Goal: Task Accomplishment & Management: Manage account settings

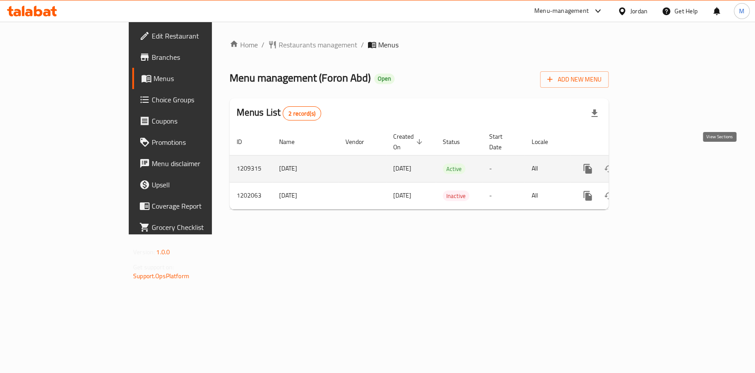
click at [662, 158] on link "enhanced table" at bounding box center [651, 168] width 21 height 21
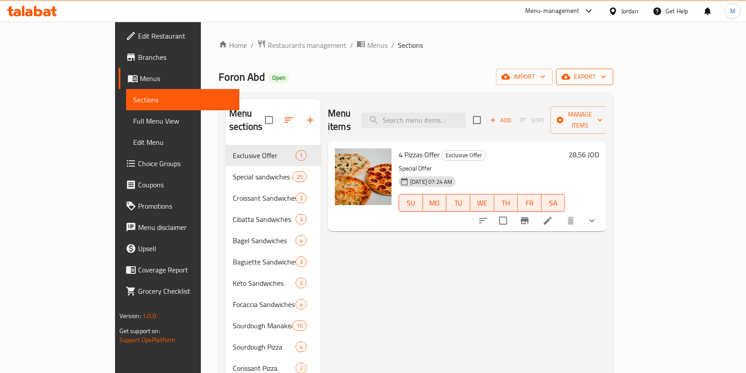
click at [606, 76] on span "export" at bounding box center [584, 76] width 43 height 11
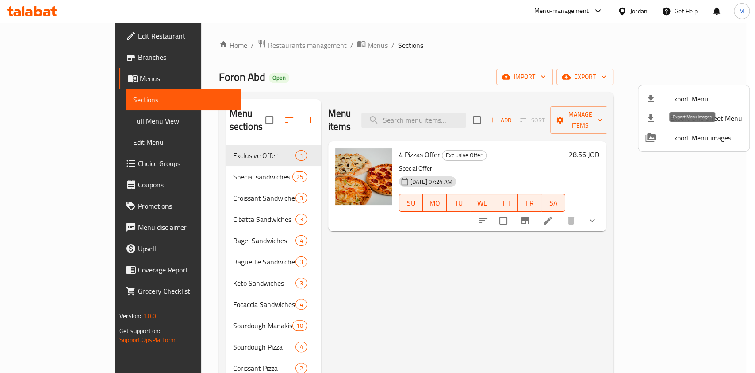
click at [699, 135] on span "Export Menu images" at bounding box center [706, 137] width 72 height 11
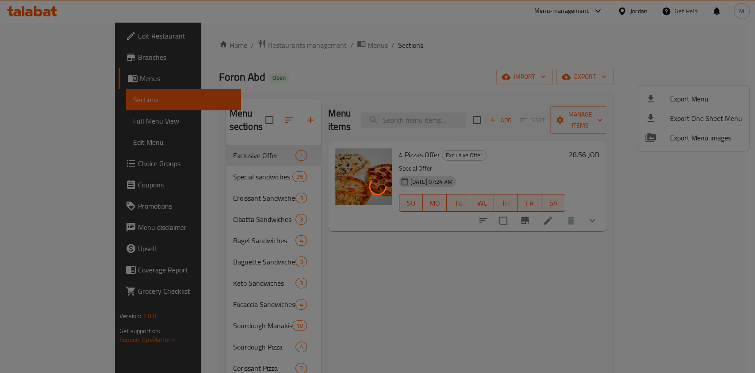
click at [542, 51] on div at bounding box center [377, 186] width 755 height 373
click at [538, 40] on div at bounding box center [377, 186] width 755 height 373
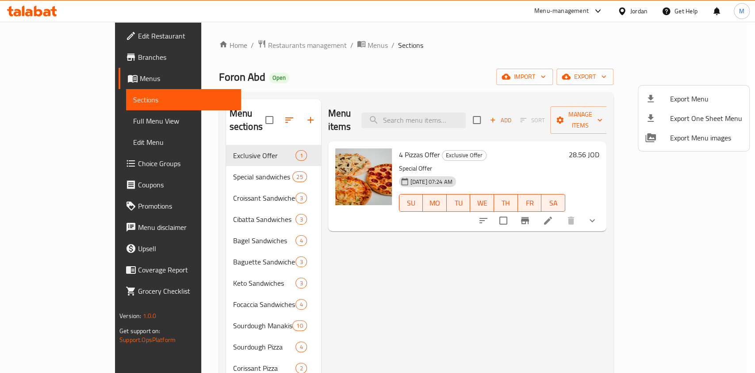
click at [294, 43] on div at bounding box center [377, 186] width 755 height 373
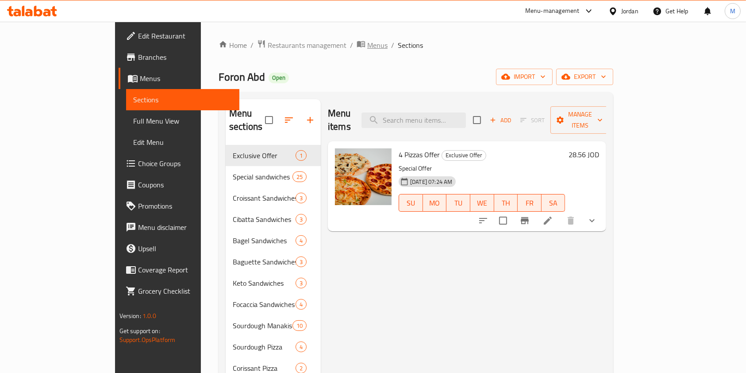
click at [367, 43] on span "Menus" at bounding box center [377, 45] width 20 height 11
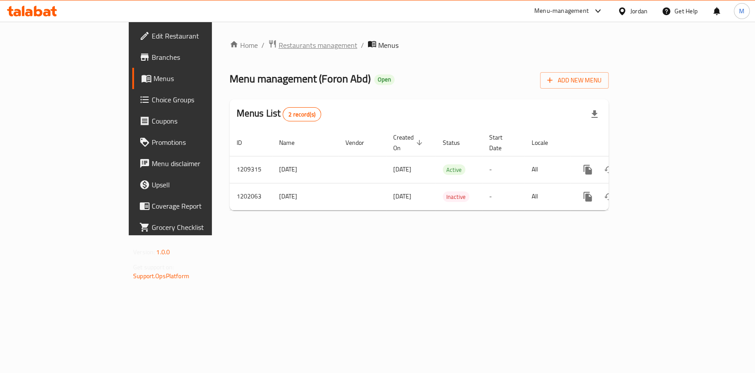
click at [279, 41] on span "Restaurants management" at bounding box center [318, 45] width 79 height 11
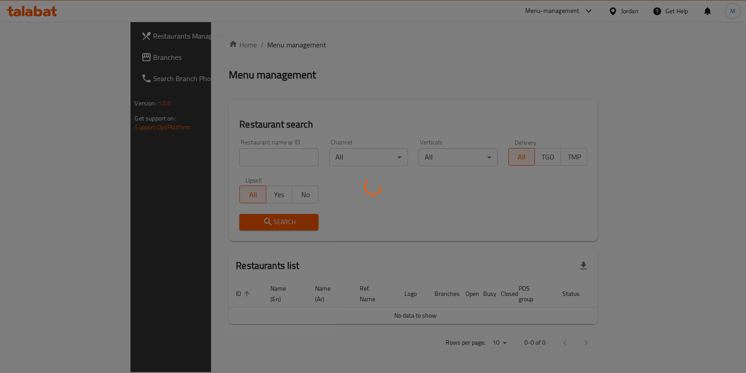
click at [222, 150] on div at bounding box center [373, 186] width 746 height 373
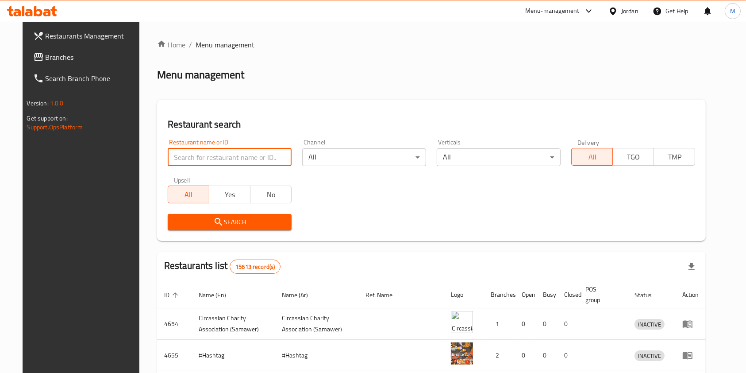
click at [221, 153] on input "search" at bounding box center [230, 157] width 124 height 18
type input "arigato"
click button "Search" at bounding box center [230, 222] width 124 height 16
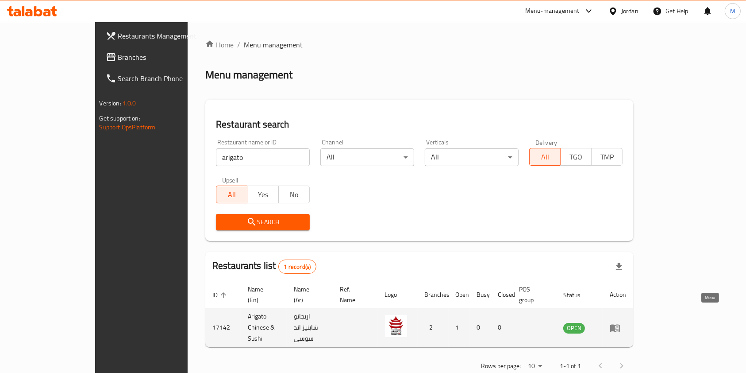
click at [620, 324] on icon "enhanced table" at bounding box center [615, 328] width 10 height 8
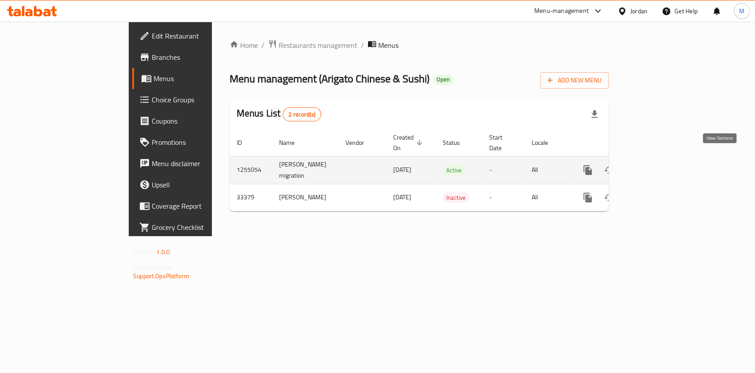
click at [657, 165] on icon "enhanced table" at bounding box center [651, 170] width 11 height 11
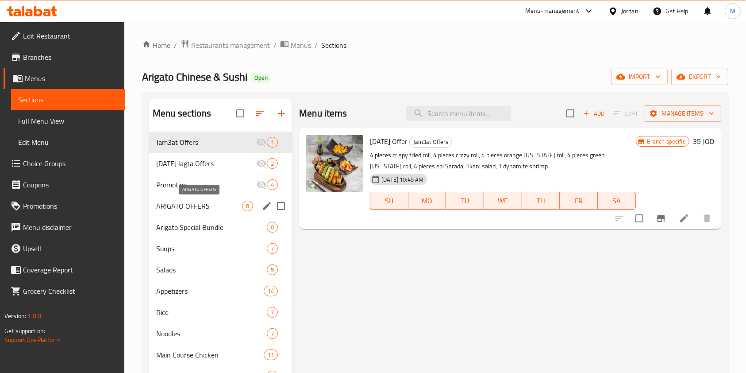
click at [209, 208] on span "ARIGATO OFFERS" at bounding box center [199, 205] width 86 height 11
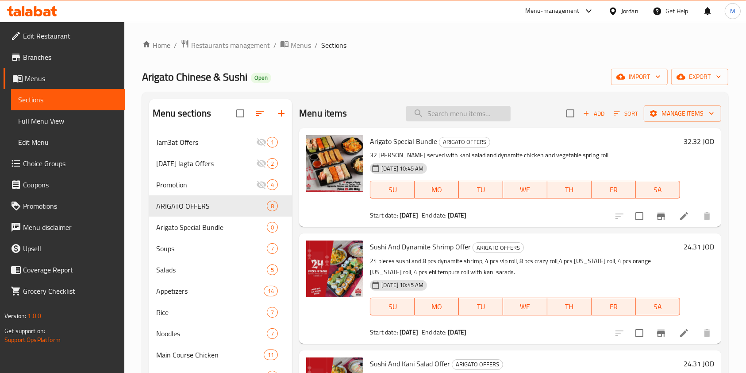
click at [453, 111] on input "search" at bounding box center [458, 113] width 104 height 15
paste input "Arigato roll"
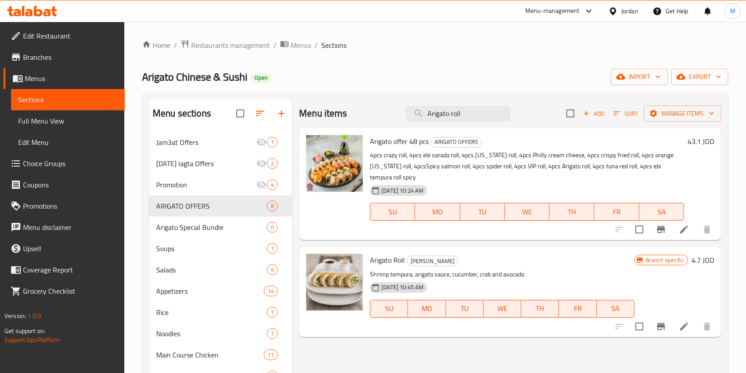
type input "Arigato roll"
click at [664, 327] on icon "Branch-specific-item" at bounding box center [661, 326] width 8 height 7
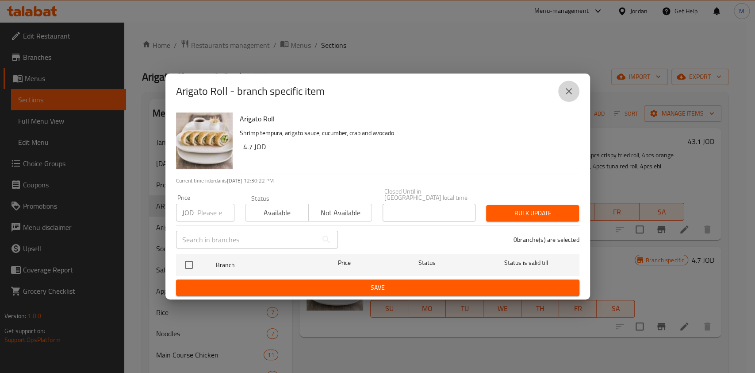
click at [573, 95] on icon "close" at bounding box center [569, 91] width 11 height 11
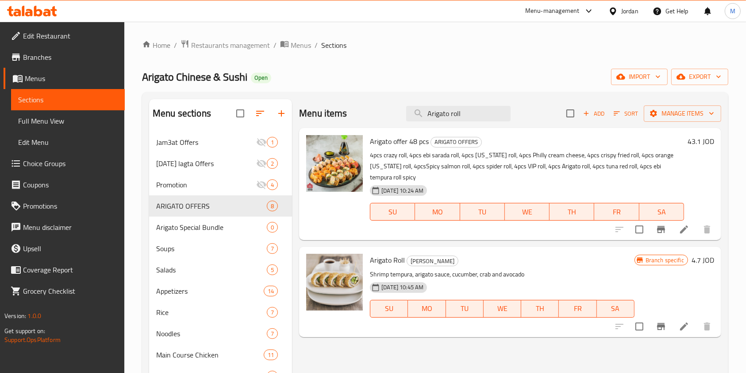
click at [657, 334] on button "Branch-specific-item" at bounding box center [660, 326] width 21 height 21
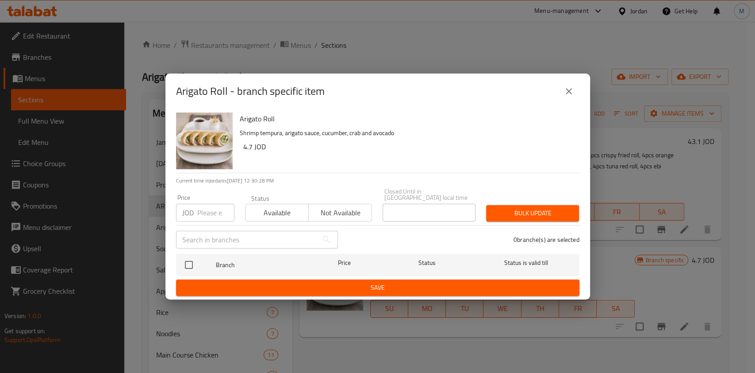
click at [559, 94] on button "close" at bounding box center [568, 91] width 21 height 21
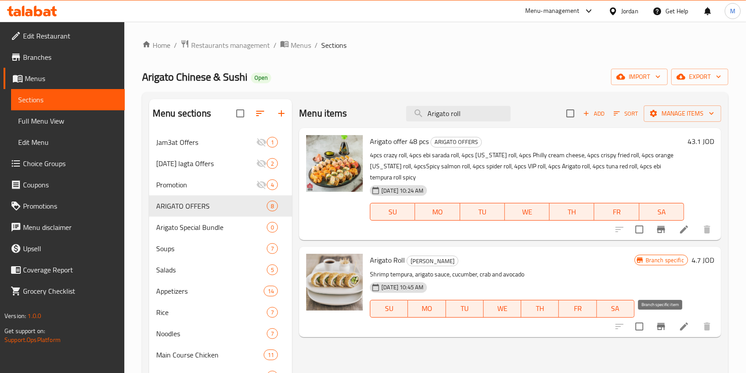
click at [663, 323] on icon "Branch-specific-item" at bounding box center [661, 326] width 8 height 7
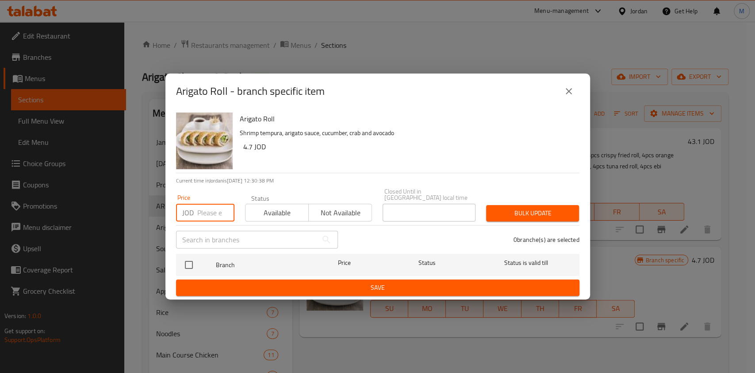
click at [206, 206] on input "number" at bounding box center [215, 213] width 37 height 18
paste input "4.35"
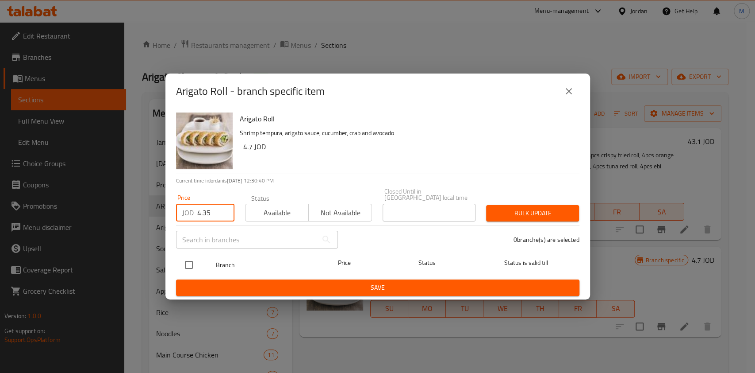
type input "4.35"
click at [190, 261] on input "checkbox" at bounding box center [189, 264] width 19 height 19
checkbox input "false"
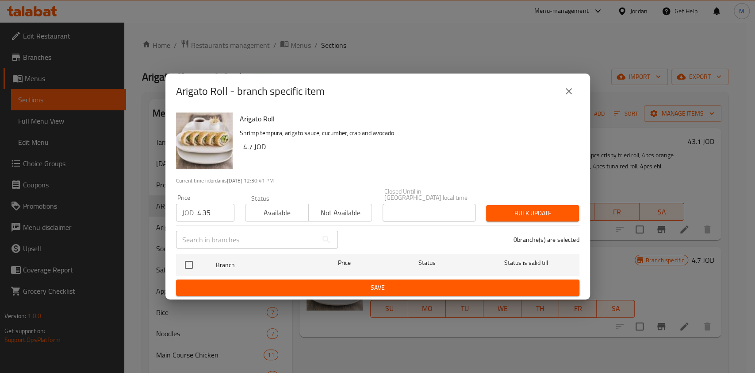
click at [559, 208] on span "Bulk update" at bounding box center [532, 213] width 79 height 11
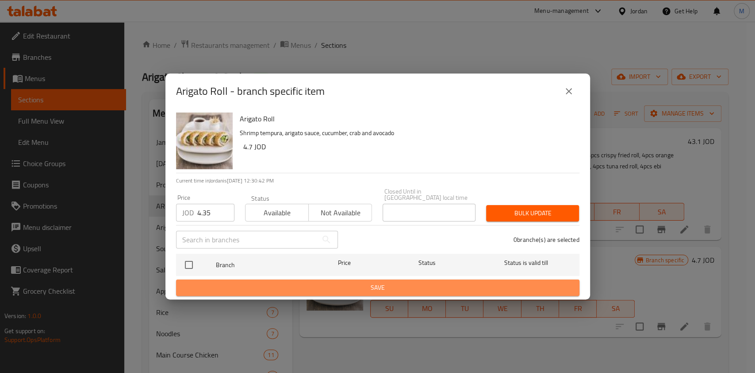
click at [441, 283] on span "Save" at bounding box center [377, 287] width 389 height 11
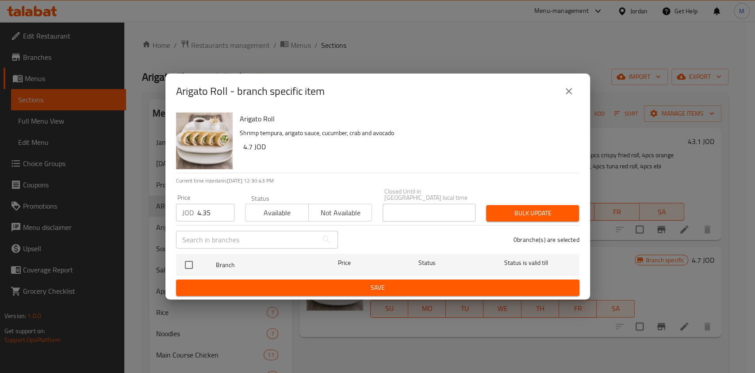
click at [282, 210] on span "Available" at bounding box center [277, 212] width 56 height 13
click at [538, 211] on span "Bulk update" at bounding box center [532, 213] width 79 height 11
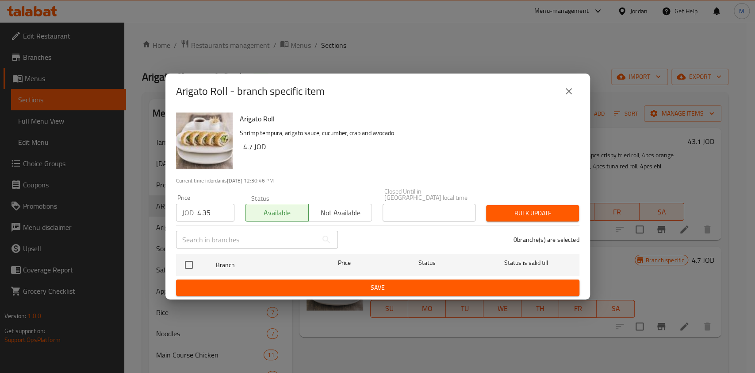
click at [570, 88] on button "close" at bounding box center [568, 91] width 21 height 21
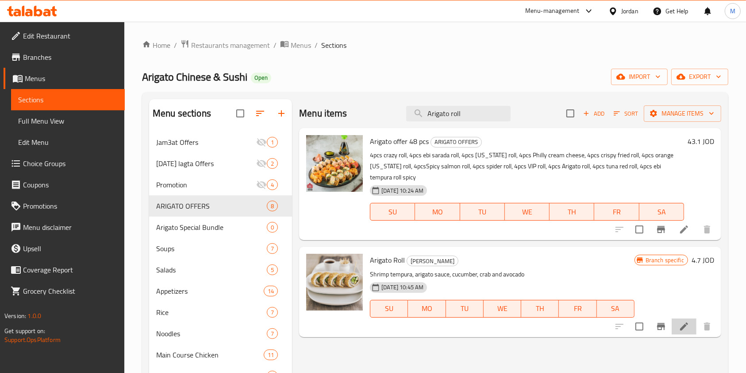
click at [683, 325] on icon at bounding box center [684, 326] width 8 height 8
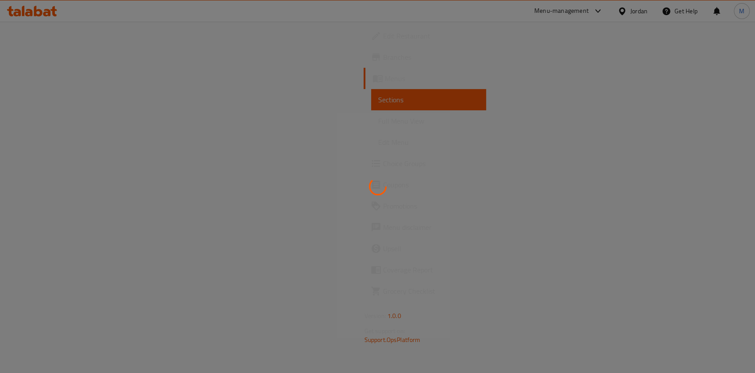
click at [66, 49] on div at bounding box center [377, 186] width 755 height 373
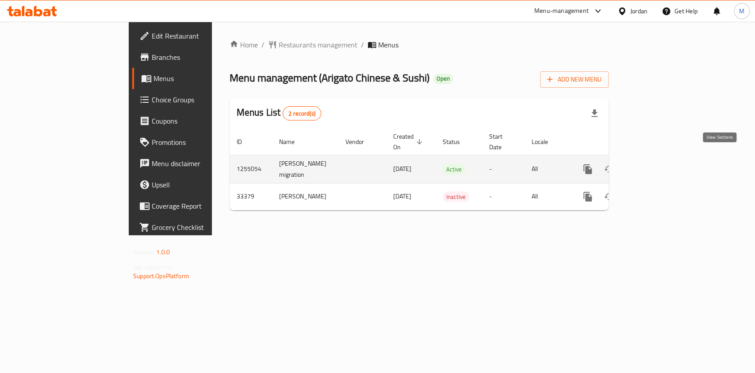
click at [662, 168] on link "enhanced table" at bounding box center [651, 168] width 21 height 21
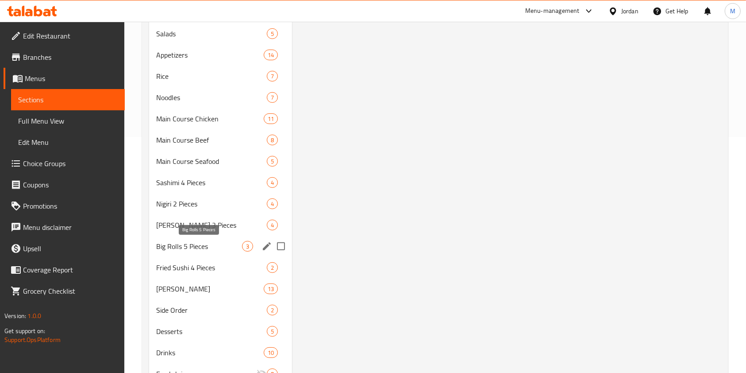
scroll to position [276, 0]
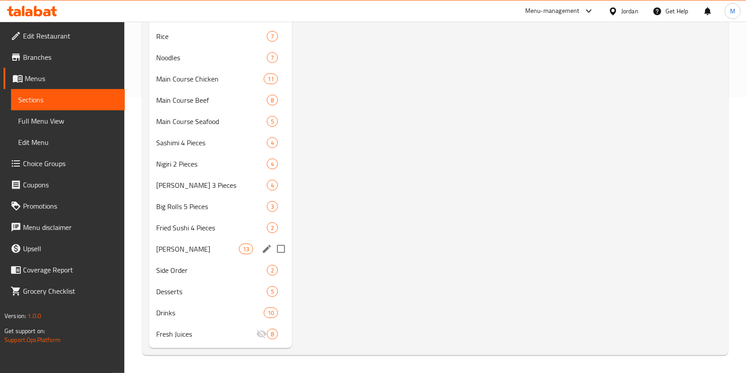
click at [203, 252] on span "[PERSON_NAME]" at bounding box center [197, 248] width 83 height 11
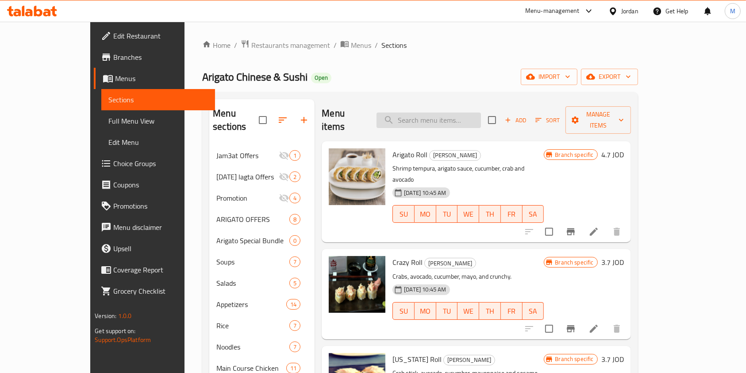
click at [425, 115] on input "search" at bounding box center [429, 119] width 104 height 15
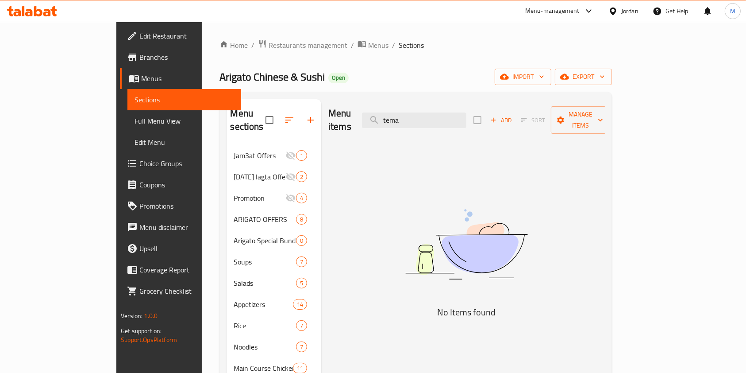
type input "tema"
click at [269, 45] on span "Restaurants management" at bounding box center [308, 45] width 79 height 11
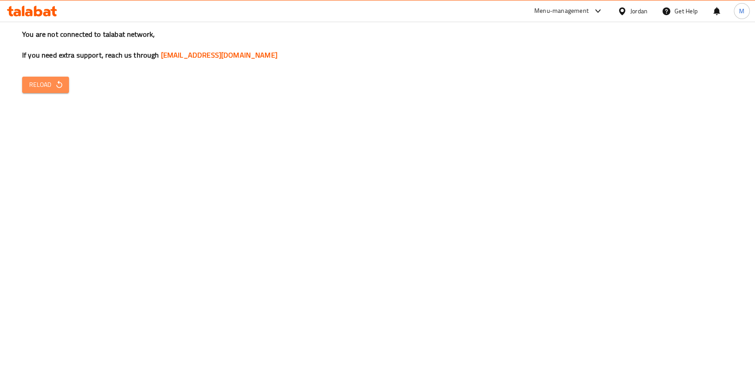
click at [33, 84] on span "Reload" at bounding box center [45, 84] width 33 height 11
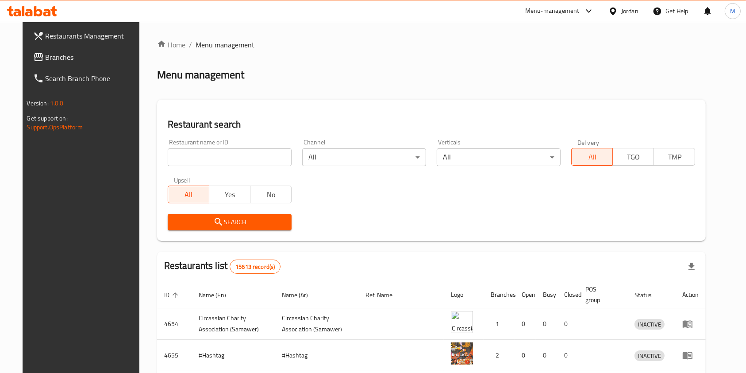
click at [69, 189] on div "Restaurants Management Branches Search Branch Phone Version: 1.0.0 Get support …" at bounding box center [85, 208] width 125 height 373
drag, startPoint x: 223, startPoint y: 159, endPoint x: 220, endPoint y: 150, distance: 9.0
click at [223, 159] on input "search" at bounding box center [230, 157] width 124 height 18
type input "ش"
type input "العياط"
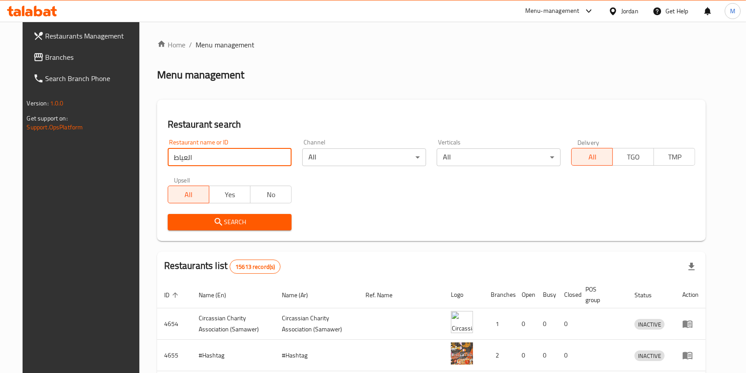
click button "Search" at bounding box center [230, 222] width 124 height 16
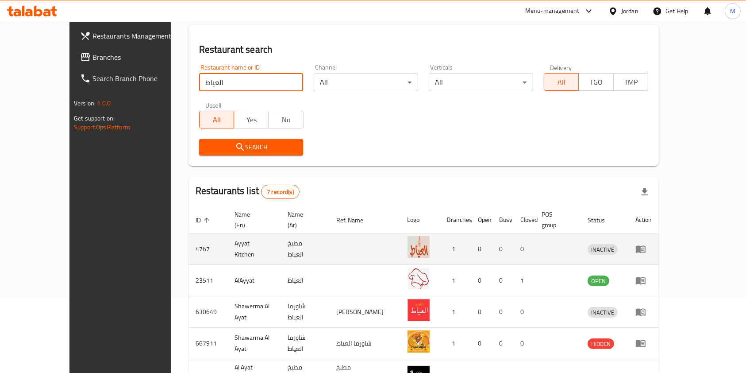
scroll to position [118, 0]
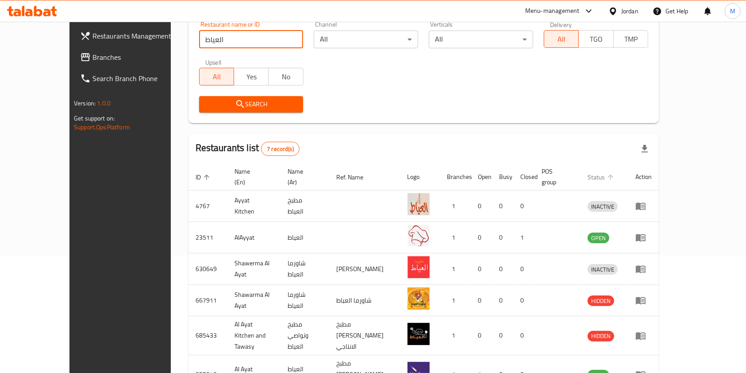
click at [616, 174] on span "Status" at bounding box center [602, 177] width 29 height 11
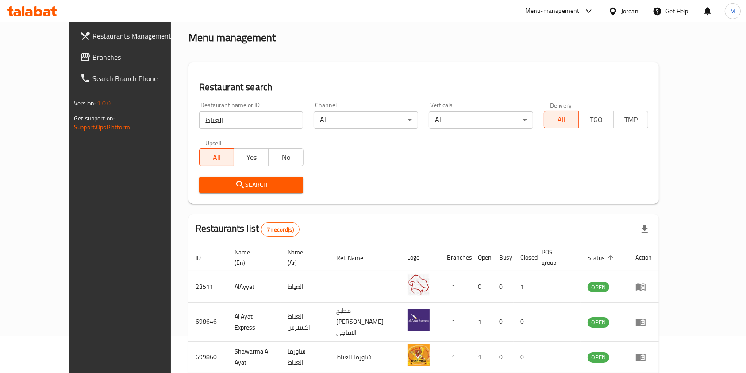
scroll to position [0, 0]
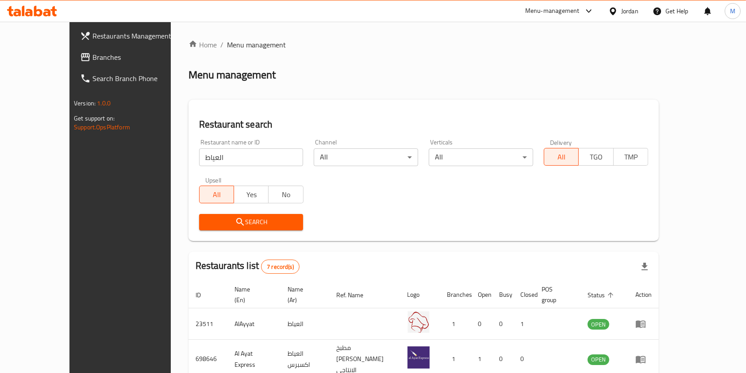
click at [237, 223] on span "Search" at bounding box center [251, 221] width 90 height 11
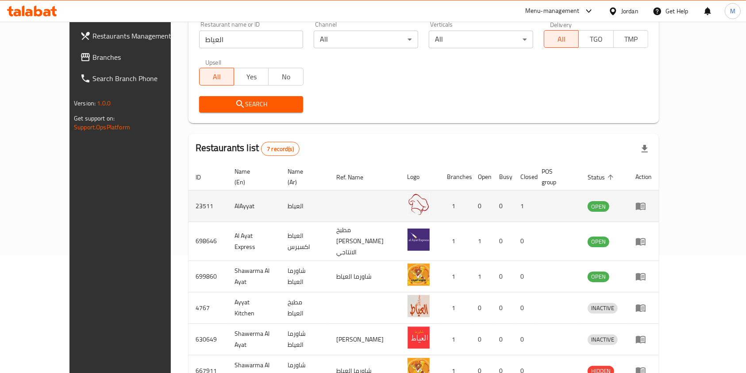
scroll to position [177, 0]
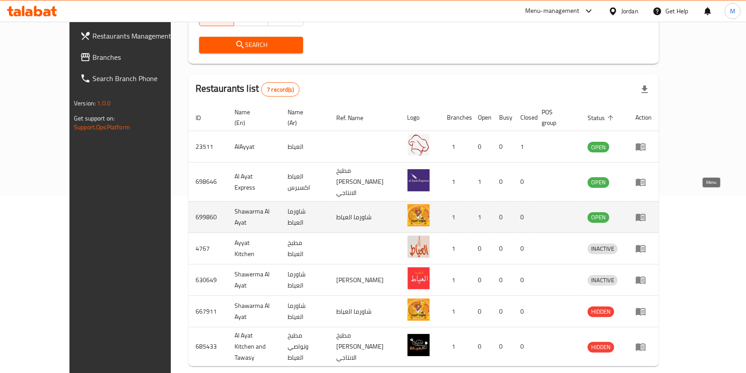
click at [646, 214] on icon "enhanced table" at bounding box center [641, 218] width 10 height 8
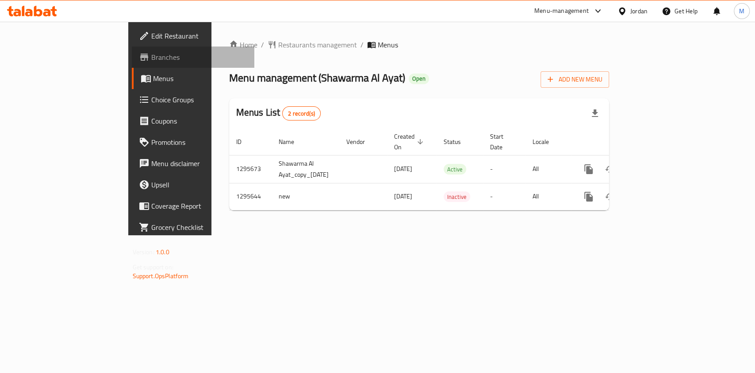
click at [151, 58] on span "Branches" at bounding box center [199, 57] width 96 height 11
